Goal: Task Accomplishment & Management: Use online tool/utility

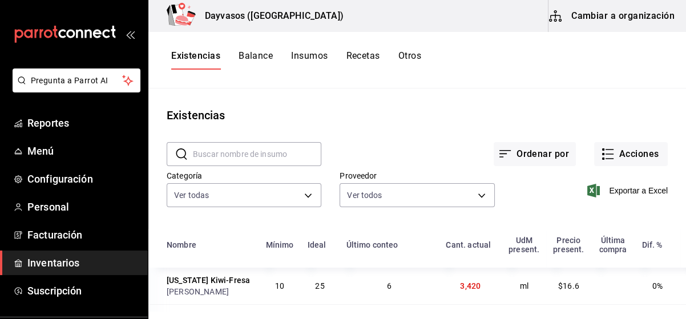
scroll to position [51, 0]
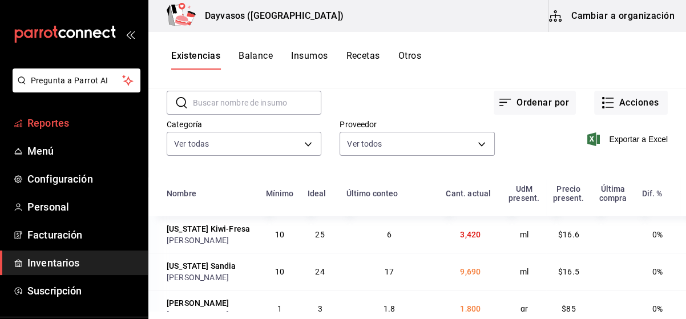
click at [58, 125] on span "Reportes" at bounding box center [82, 122] width 111 height 15
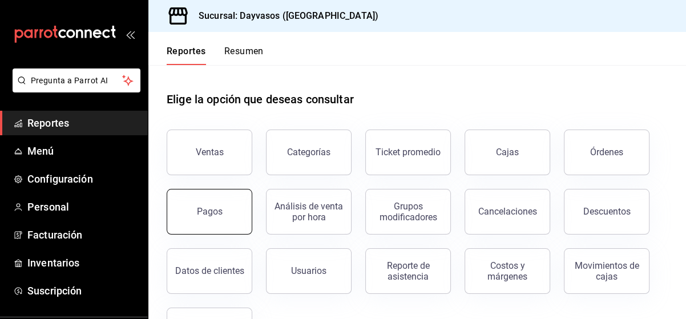
click at [228, 220] on button "Pagos" at bounding box center [210, 212] width 86 height 46
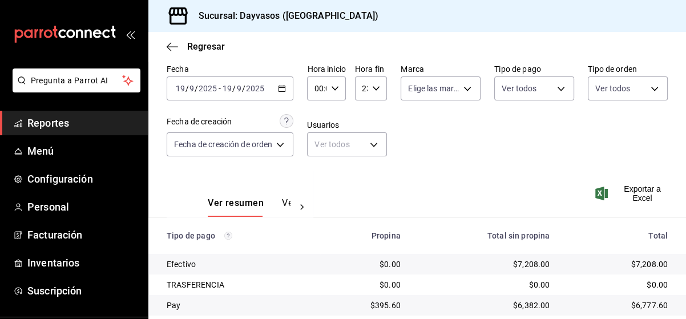
scroll to position [82, 0]
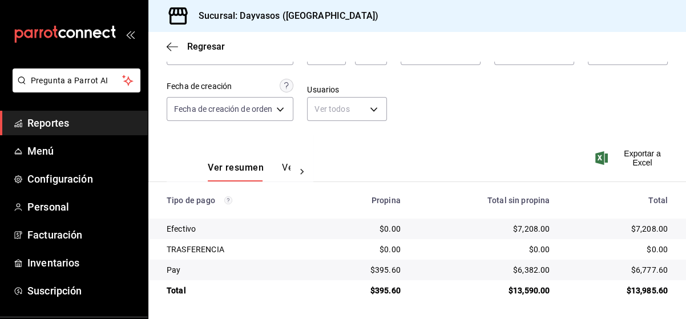
click at [80, 124] on span "Reportes" at bounding box center [82, 122] width 111 height 15
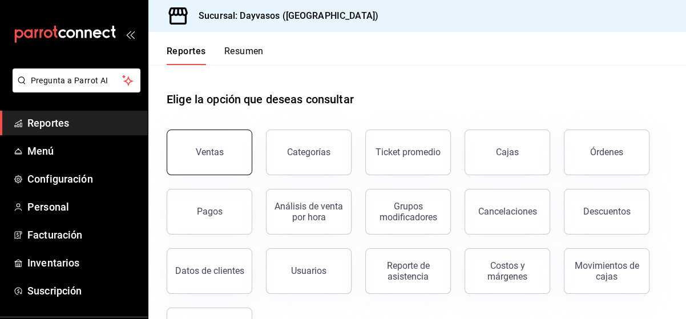
click at [204, 142] on button "Ventas" at bounding box center [210, 153] width 86 height 46
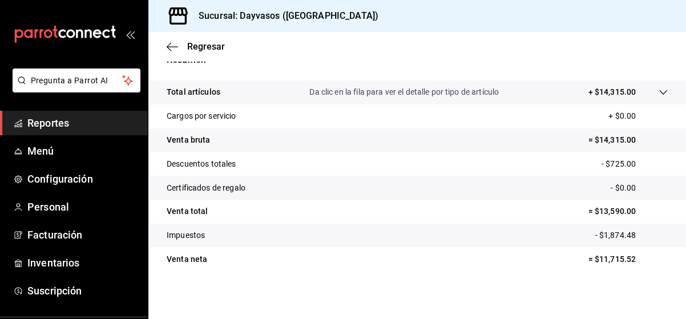
scroll to position [228, 0]
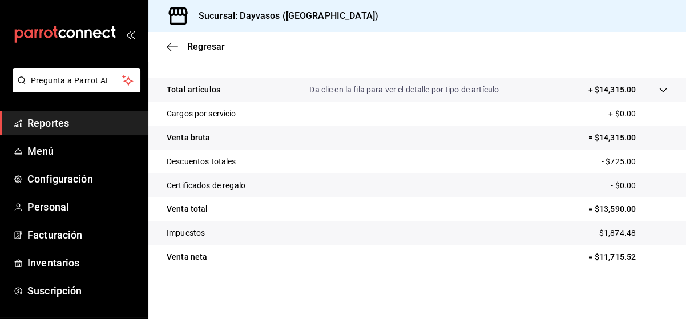
click at [452, 87] on p "Da clic en la fila para ver el detalle por tipo de artículo" at bounding box center [404, 90] width 190 height 12
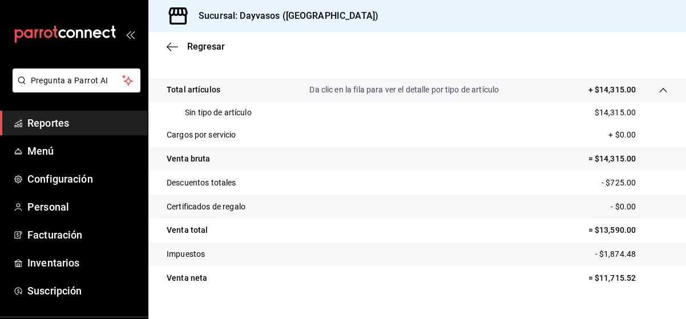
click at [452, 87] on p "Da clic en la fila para ver el detalle por tipo de artículo" at bounding box center [404, 90] width 190 height 12
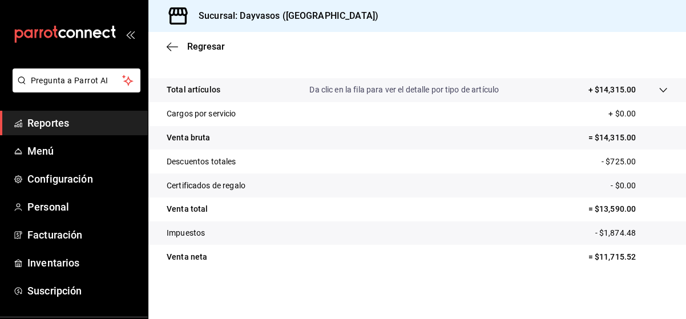
click at [452, 87] on p "Da clic en la fila para ver el detalle por tipo de artículo" at bounding box center [404, 90] width 190 height 12
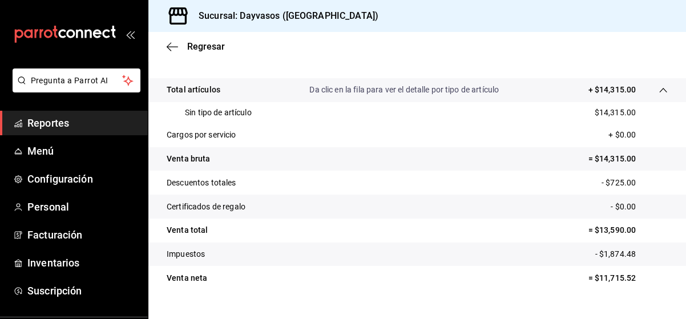
scroll to position [249, 0]
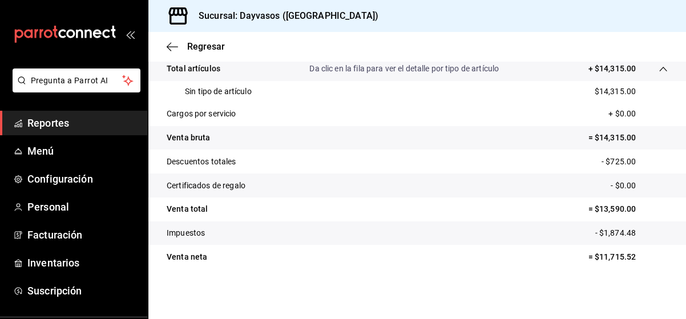
click at [414, 65] on p "Da clic en la fila para ver el detalle por tipo de artículo" at bounding box center [404, 69] width 190 height 12
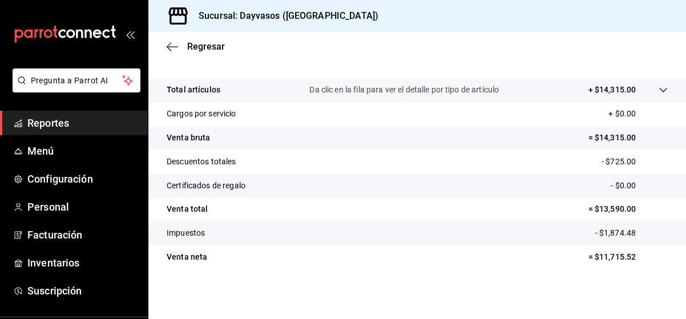
click at [414, 65] on div "Resumen Total artículos Da clic en la fila para ver el detalle por tipo de artí…" at bounding box center [417, 167] width 538 height 232
click at [402, 91] on p "Da clic en la fila para ver el detalle por tipo de artículo" at bounding box center [404, 90] width 190 height 12
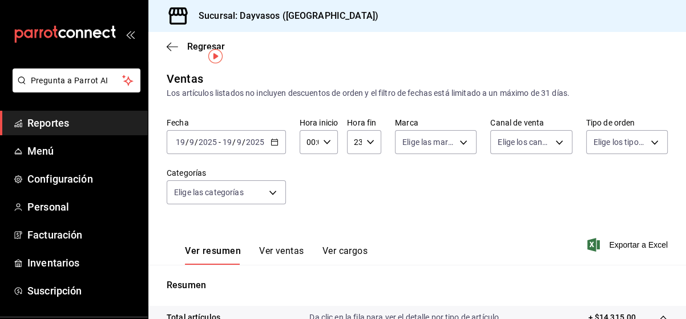
scroll to position [0, 0]
click at [273, 191] on body "Pregunta a Parrot AI Reportes Menú Configuración Personal Facturación Inventari…" at bounding box center [343, 159] width 686 height 319
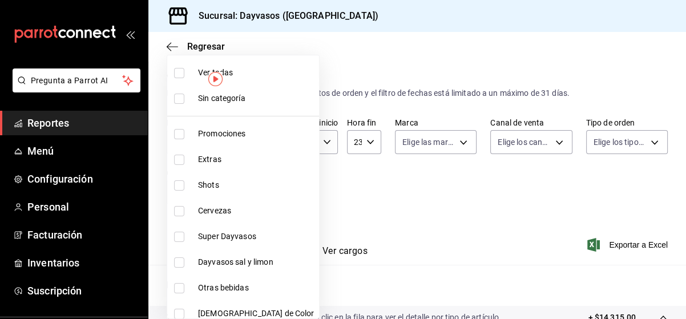
click at [179, 71] on input "checkbox" at bounding box center [179, 73] width 10 height 10
checkbox input "true"
type input "140840c2-3416-4333-a2e8-03c72acb41d6,d3db95f7-e854-47e6-a7db-d604ade95a7f,3b468…"
checkbox input "true"
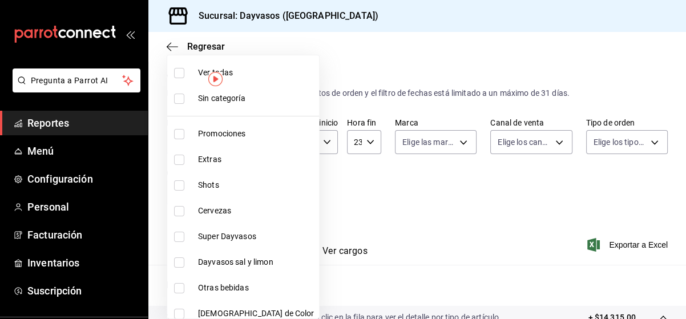
checkbox input "true"
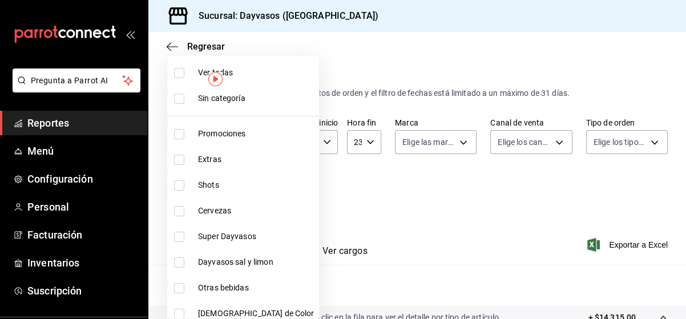
checkbox input "true"
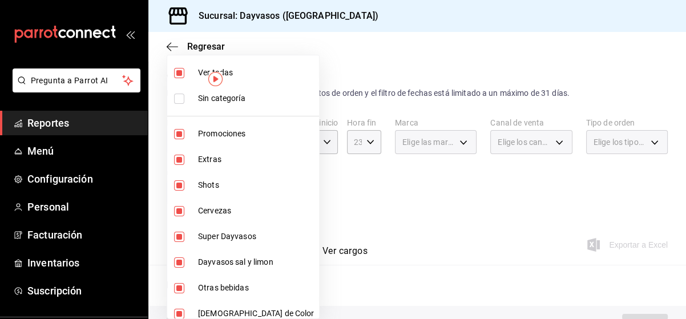
click at [484, 178] on div at bounding box center [343, 159] width 686 height 319
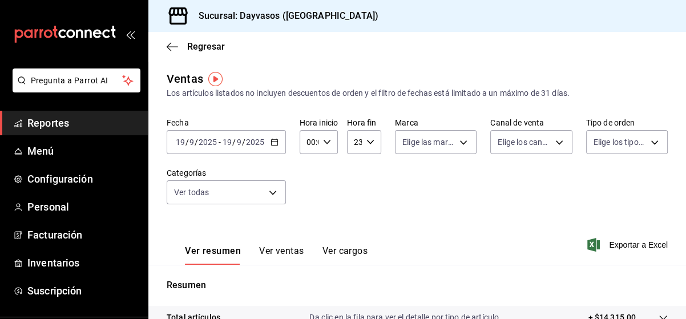
click at [82, 118] on span "Reportes" at bounding box center [82, 122] width 111 height 15
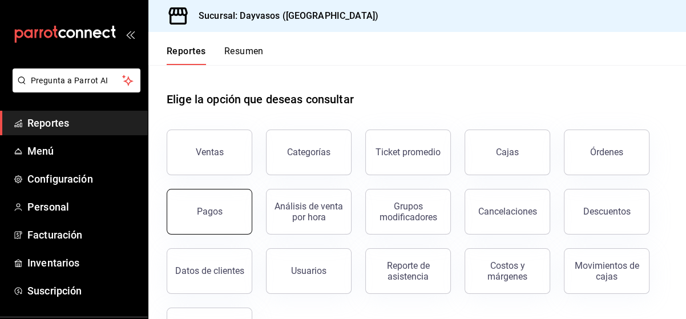
click at [223, 215] on button "Pagos" at bounding box center [210, 212] width 86 height 46
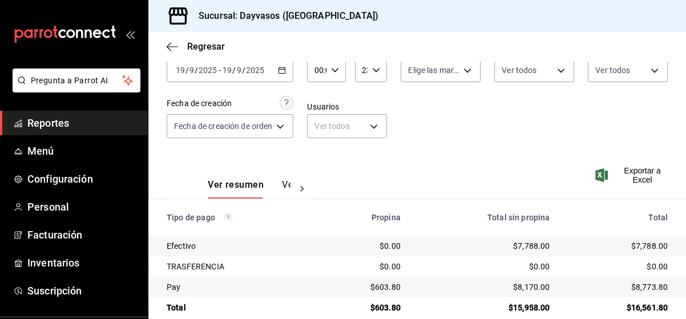
scroll to position [82, 0]
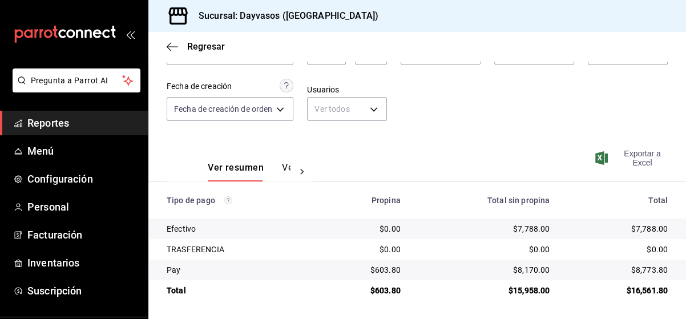
click at [634, 154] on span "Exportar a Excel" at bounding box center [633, 158] width 70 height 18
click at [54, 260] on span "Inventarios" at bounding box center [82, 262] width 111 height 15
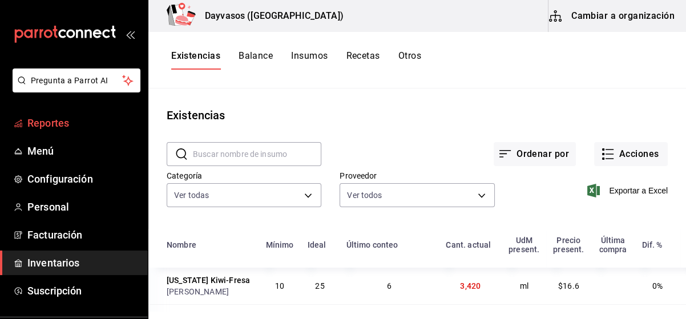
click at [68, 125] on span "Reportes" at bounding box center [82, 122] width 111 height 15
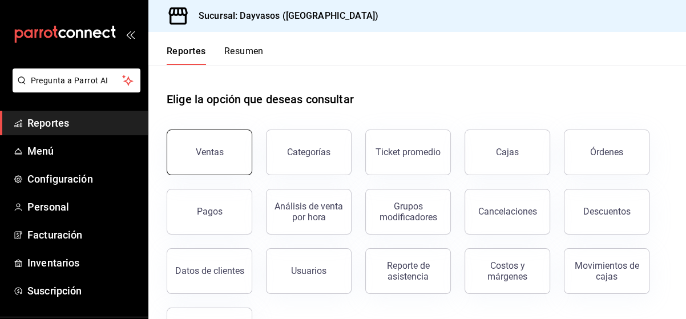
click at [228, 156] on button "Ventas" at bounding box center [210, 153] width 86 height 46
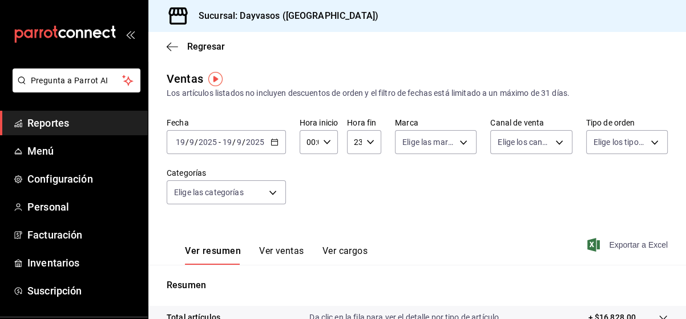
click at [630, 245] on span "Exportar a Excel" at bounding box center [629, 245] width 78 height 14
